Goal: Navigation & Orientation: Find specific page/section

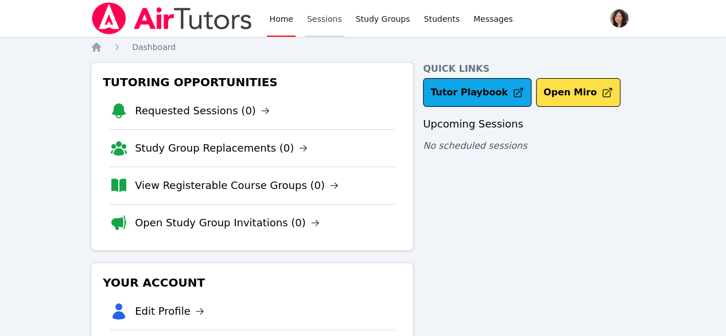
click at [328, 18] on link "Sessions" at bounding box center [325, 18] width 40 height 37
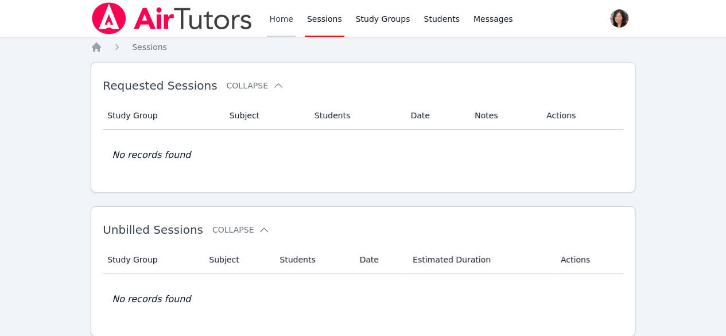
click at [290, 19] on link "Home" at bounding box center [281, 18] width 28 height 37
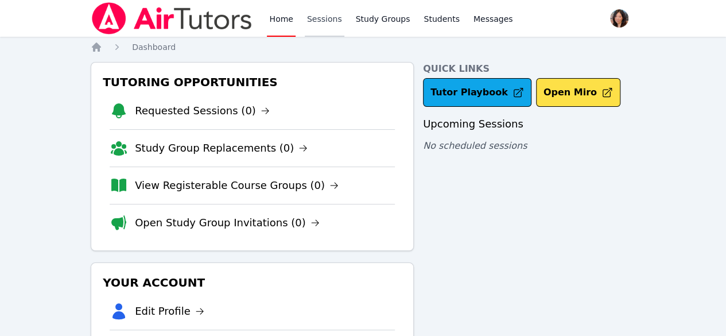
click at [314, 23] on link "Sessions" at bounding box center [325, 18] width 40 height 37
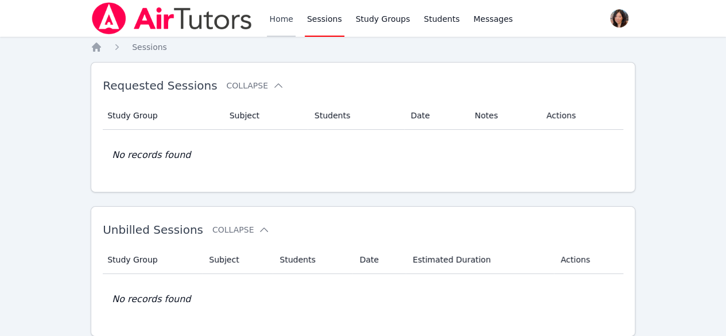
click at [274, 17] on link "Home" at bounding box center [281, 18] width 28 height 37
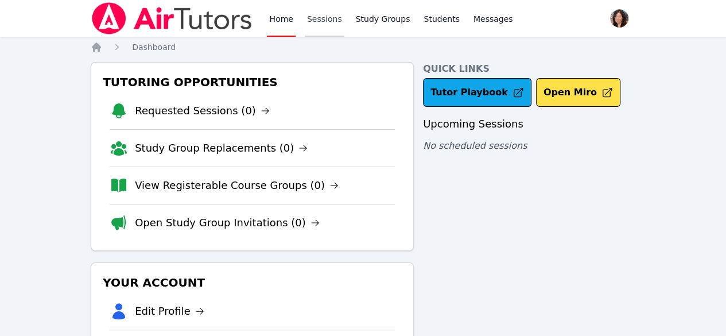
click at [321, 30] on link "Sessions" at bounding box center [325, 18] width 40 height 37
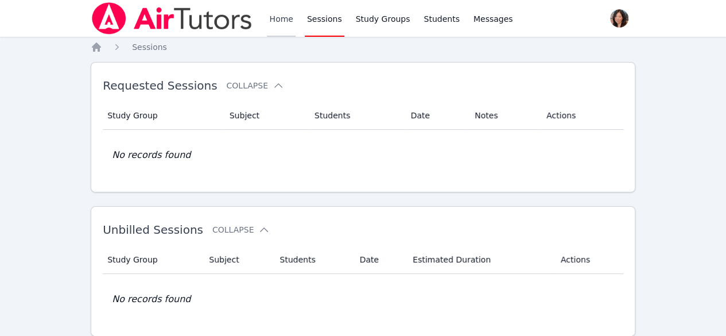
click at [278, 27] on link "Home" at bounding box center [281, 18] width 28 height 37
